Goal: Task Accomplishment & Management: Complete application form

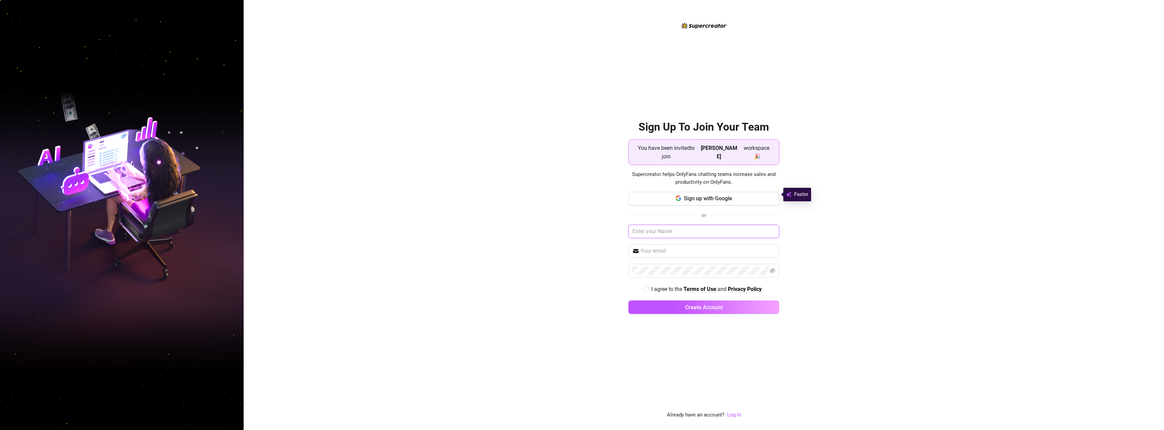
click at [766, 229] on input "text" at bounding box center [704, 232] width 151 height 14
type input "Lhui"
type input "[EMAIL_ADDRESS][DOMAIN_NAME]"
click at [772, 269] on icon "eye-invisible" at bounding box center [772, 270] width 5 height 5
click at [645, 286] on input "I agree to the Terms of Use and Privacy Policy" at bounding box center [645, 288] width 5 height 5
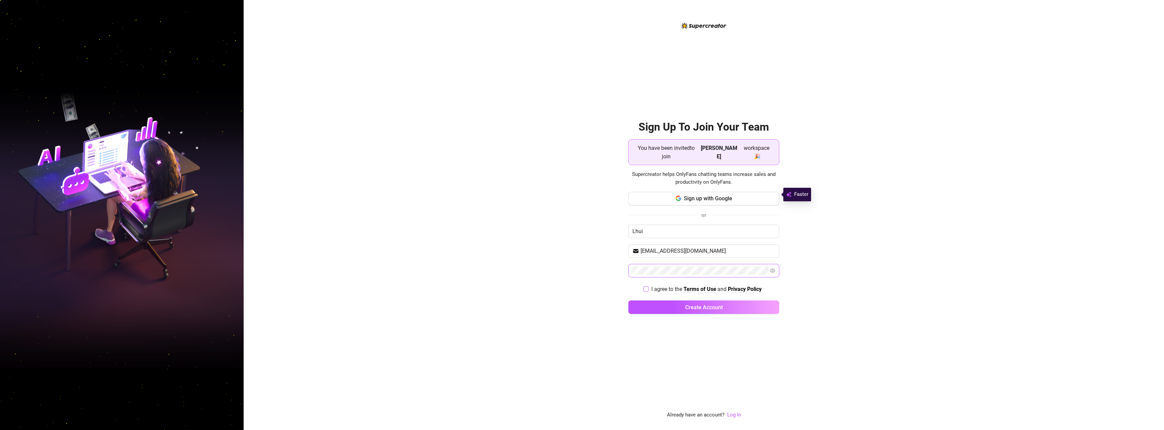
checkbox input "true"
click at [678, 228] on input "Lhui" at bounding box center [704, 232] width 151 height 14
type input "[PERSON_NAME]"
click at [715, 304] on span "Create Account" at bounding box center [704, 307] width 38 height 6
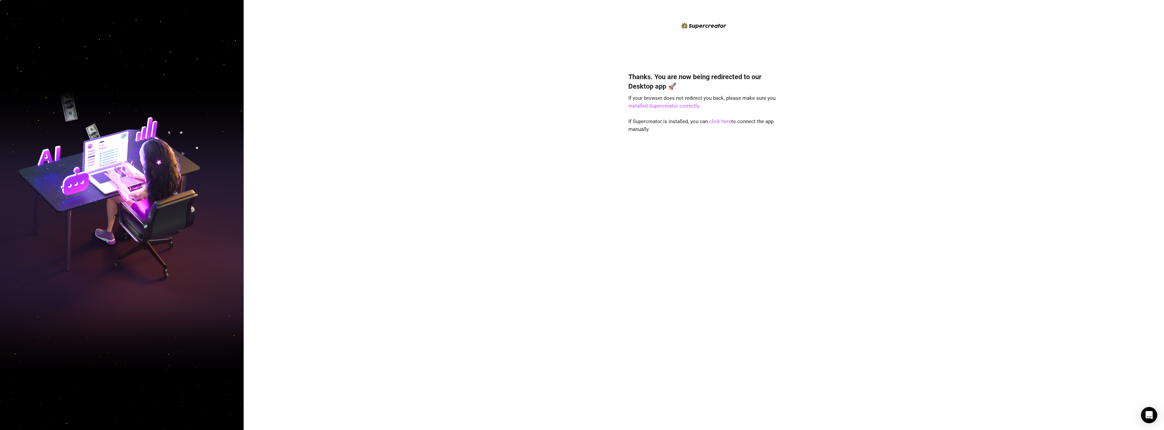
drag, startPoint x: 508, startPoint y: 213, endPoint x: 510, endPoint y: 206, distance: 6.3
click at [508, 213] on div "Thanks. You are now being redirected to our Desktop app 🚀 If your browser does …" at bounding box center [704, 215] width 921 height 430
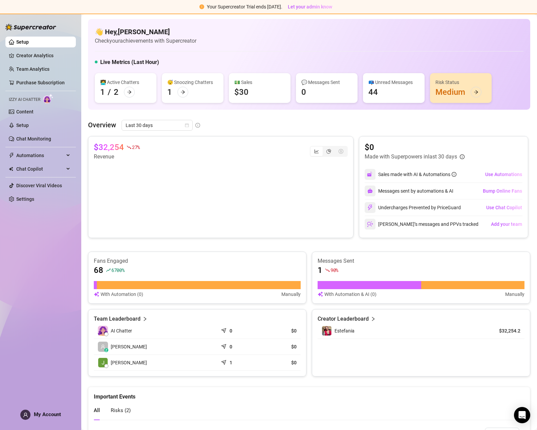
click at [459, 95] on div "Risk Status Medium" at bounding box center [461, 88] width 62 height 30
click at [474, 91] on icon "arrow-right" at bounding box center [476, 92] width 5 height 5
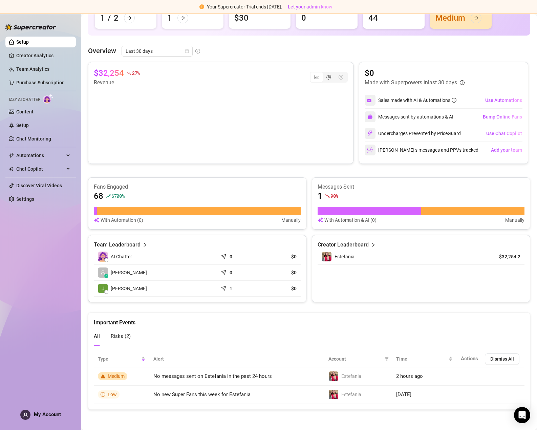
click at [120, 336] on span "Risks ( 2 )" at bounding box center [121, 336] width 20 height 6
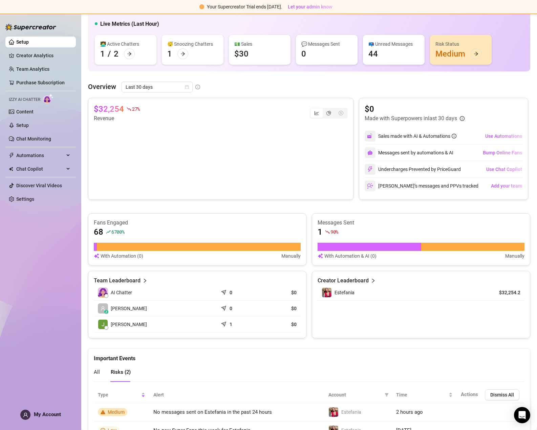
scroll to position [0, 0]
